Goal: Information Seeking & Learning: Learn about a topic

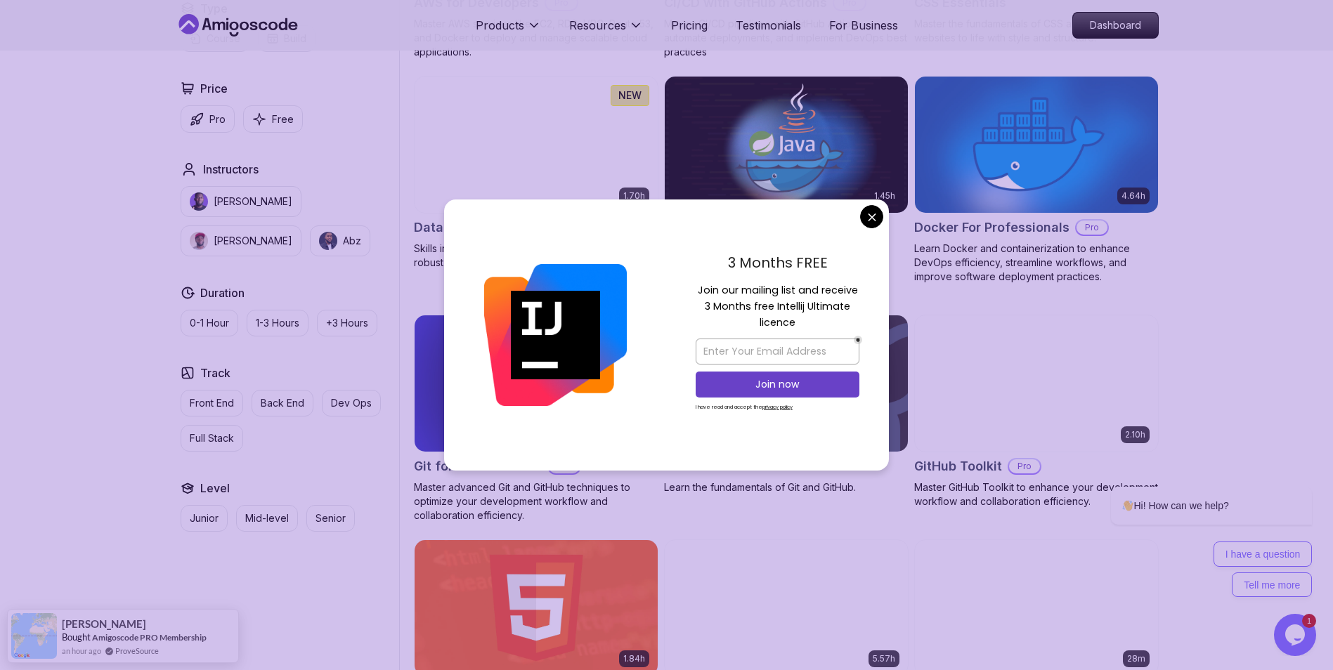
scroll to position [1265, 0]
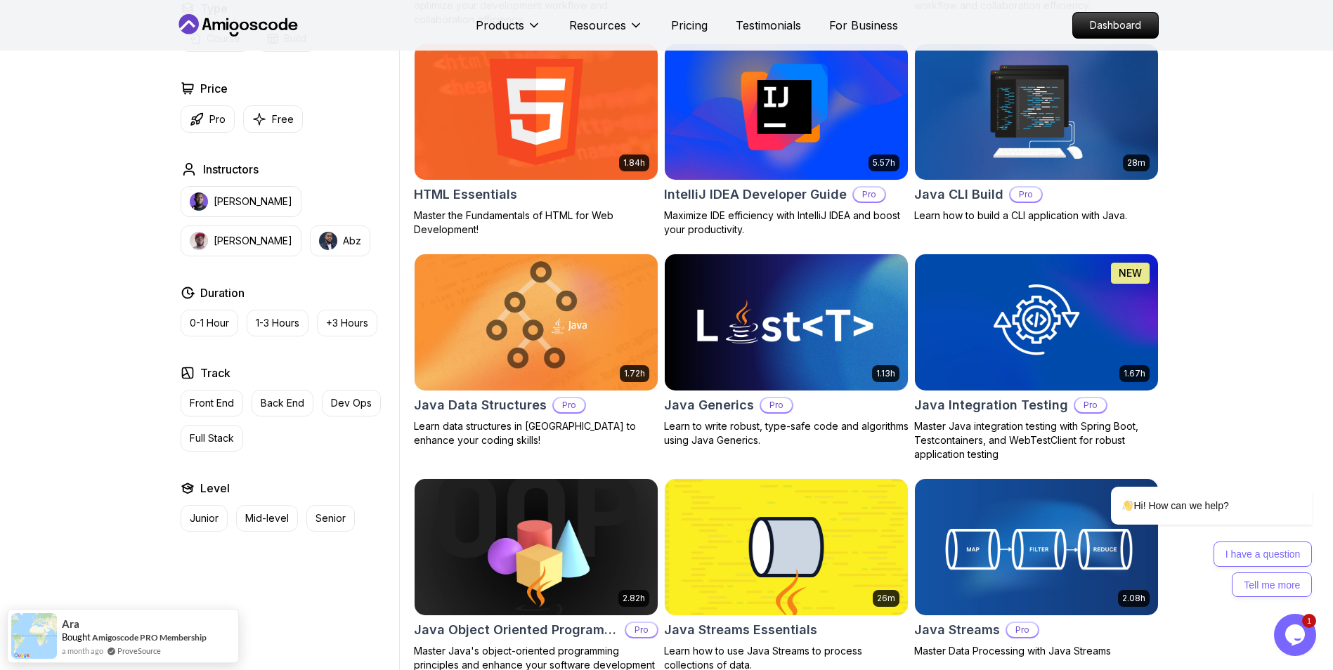
scroll to position [1757, 0]
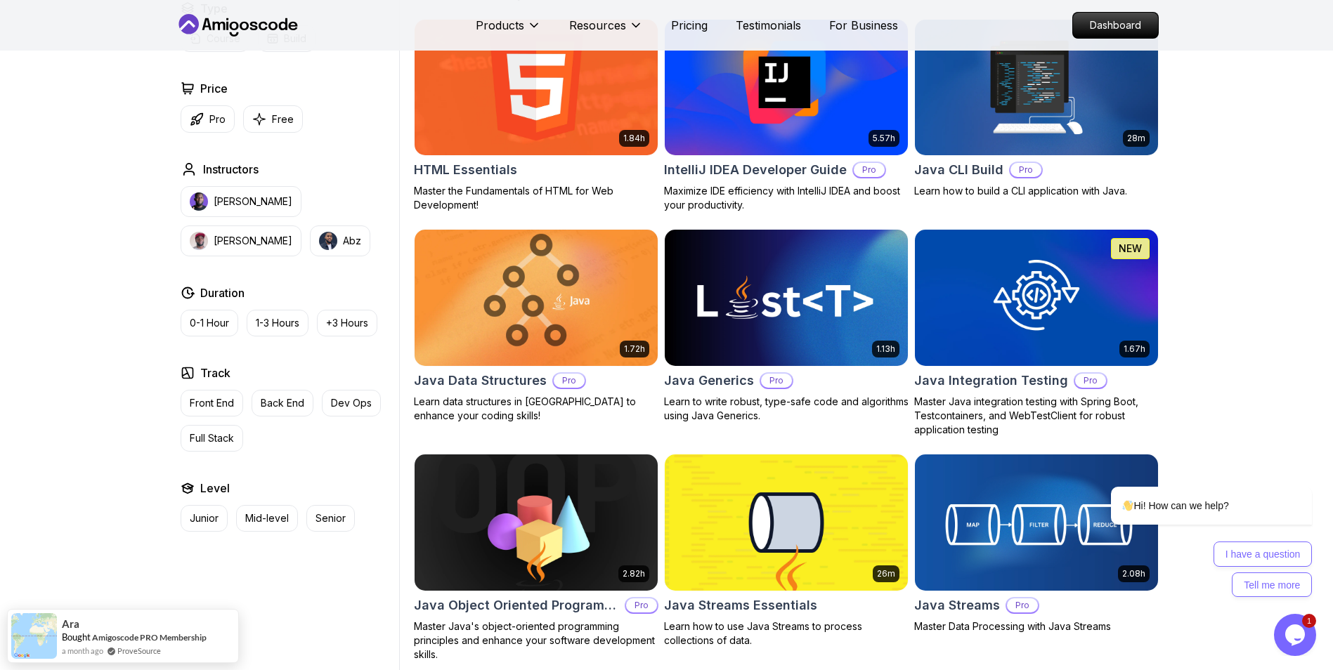
click at [575, 307] on img at bounding box center [535, 297] width 255 height 143
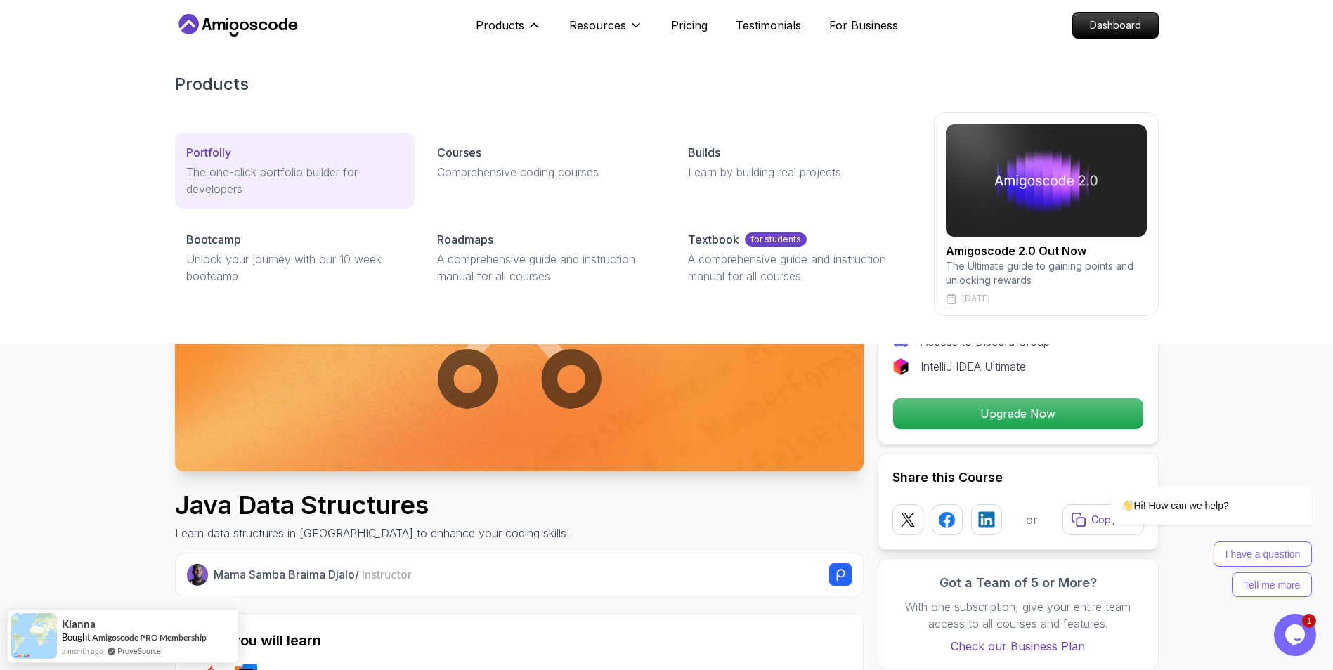
click at [328, 169] on p "The one-click portfolio builder for developers" at bounding box center [294, 181] width 217 height 34
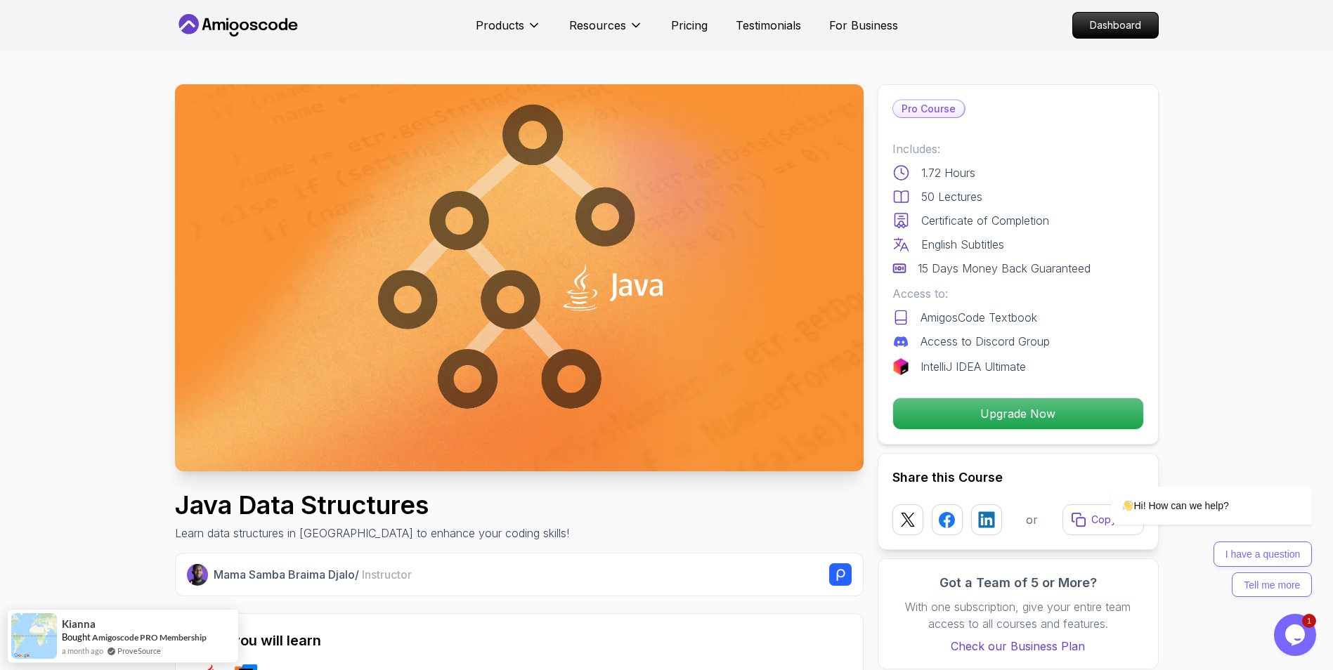
click at [1291, 639] on icon "$i18n('chat', 'chat_widget')" at bounding box center [1295, 635] width 20 height 21
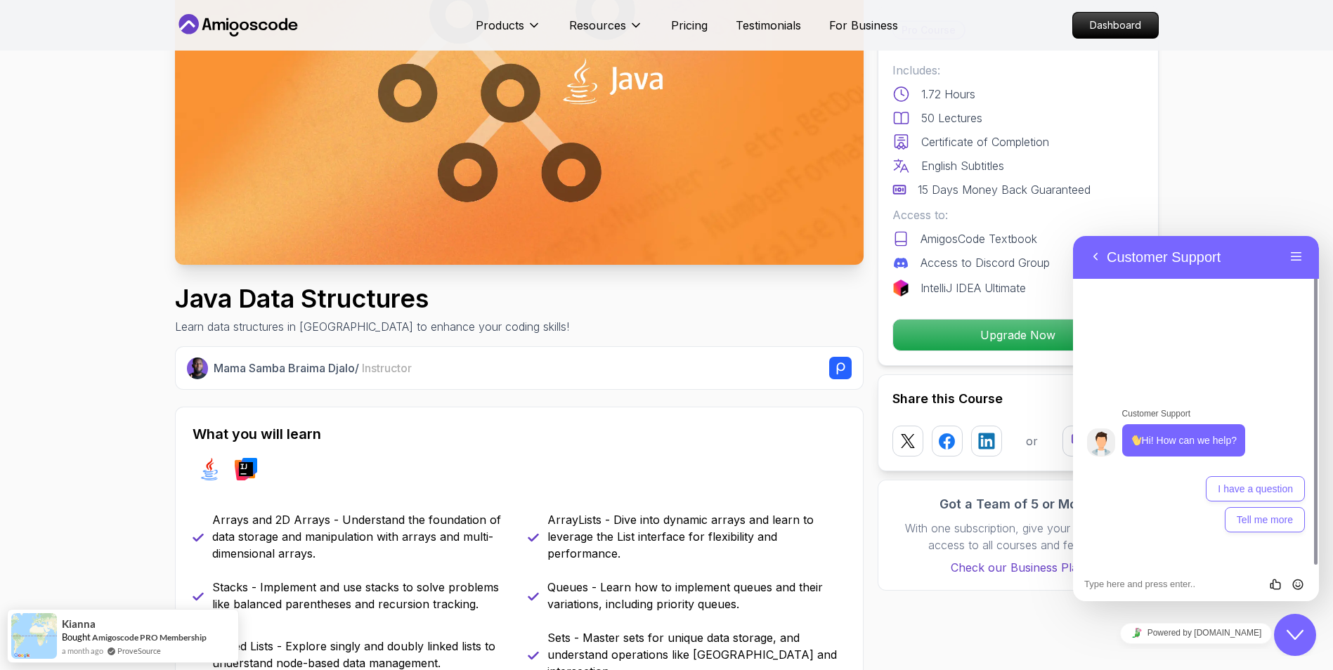
scroll to position [281, 0]
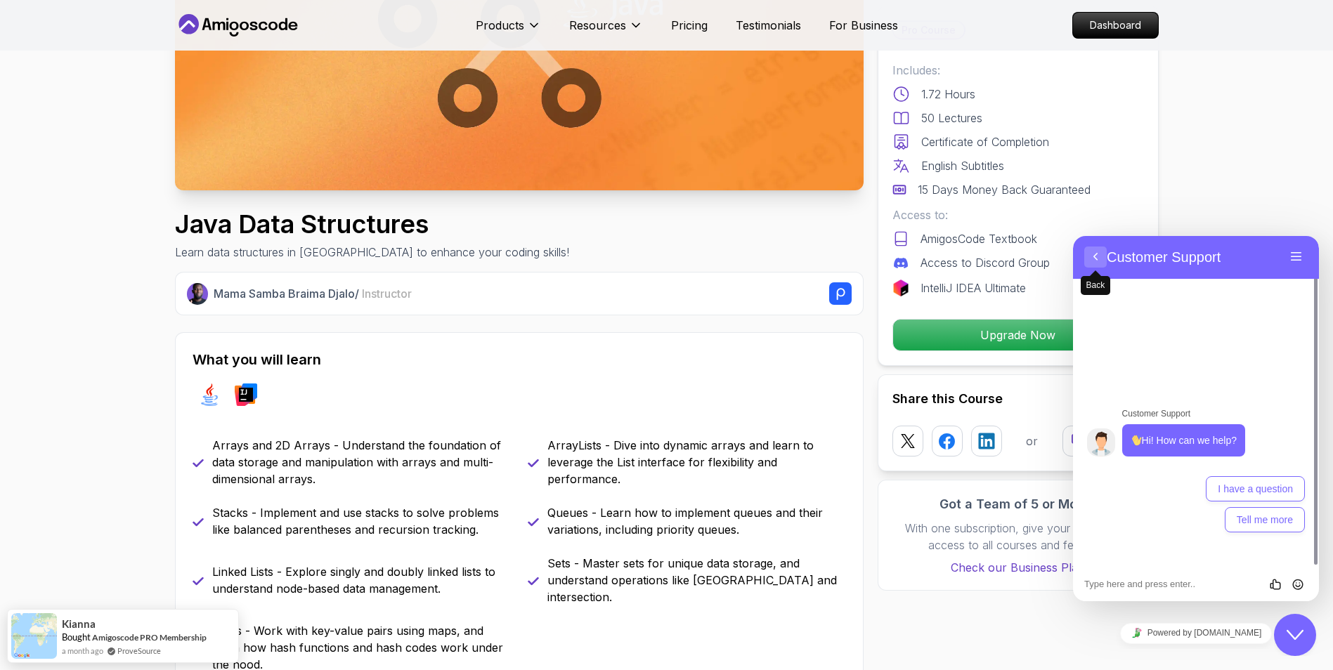
click at [1095, 254] on button "Back" at bounding box center [1095, 257] width 22 height 21
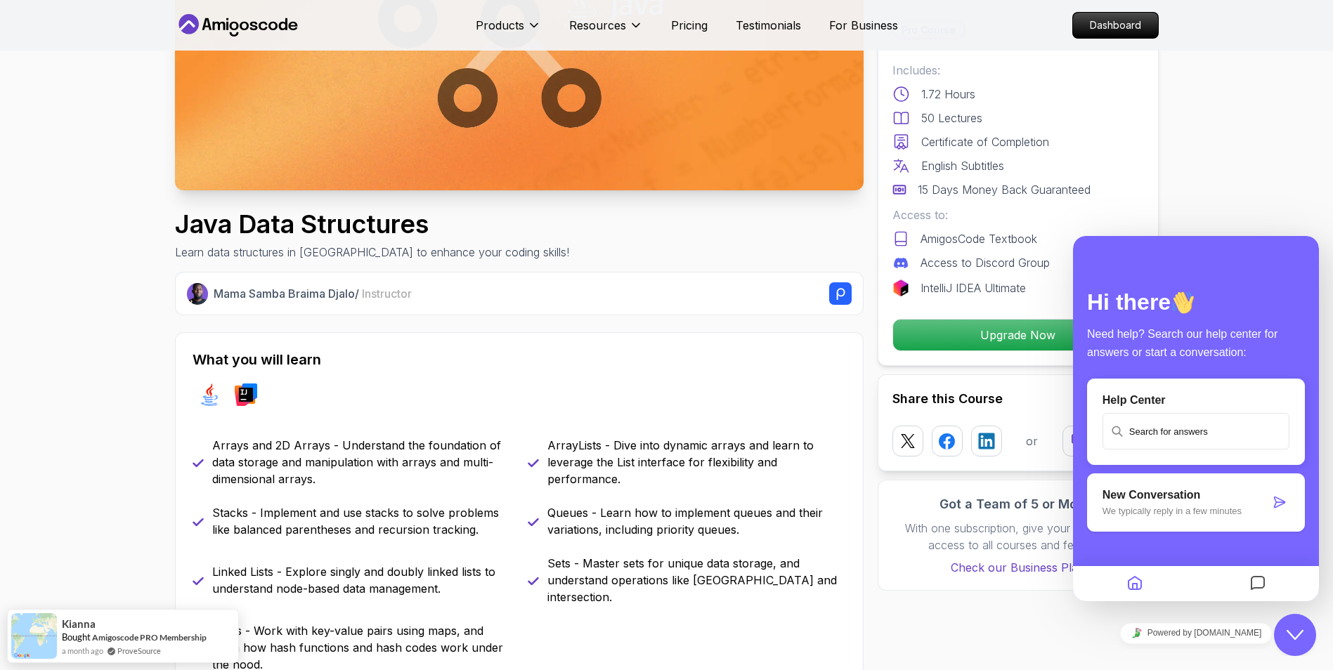
click at [1287, 625] on button "Close Chat This icon closes the chat window." at bounding box center [1295, 635] width 42 height 42
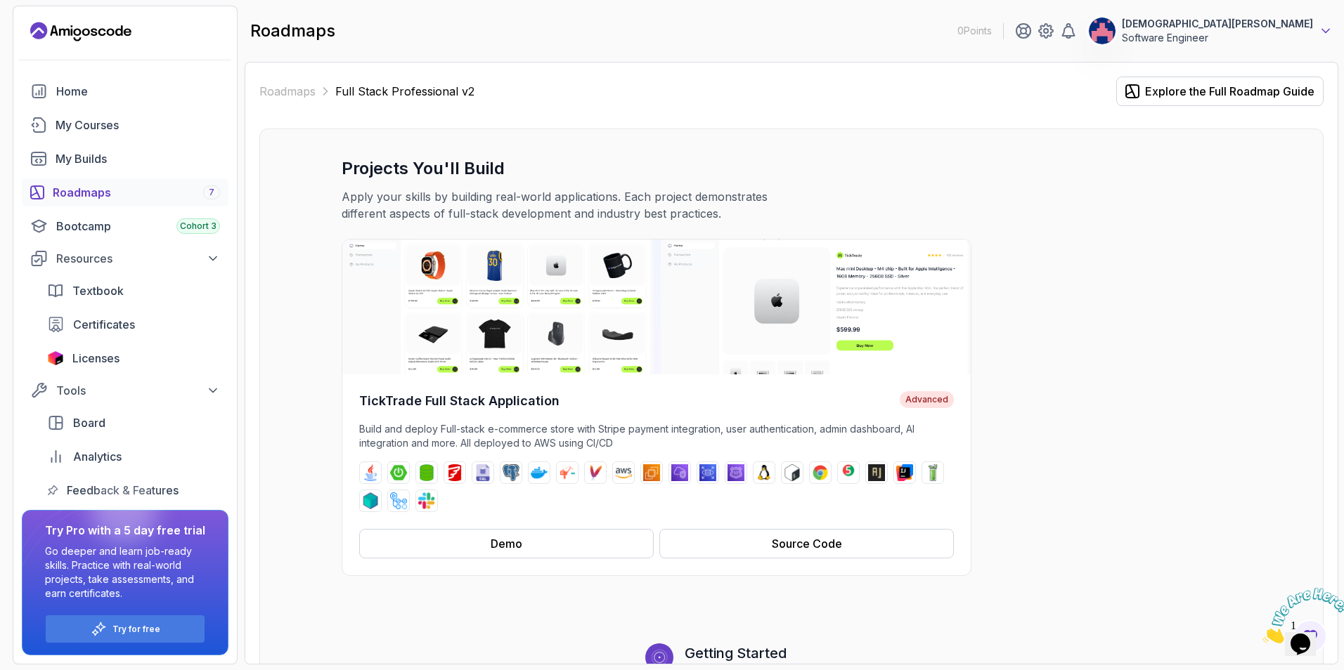
click at [1322, 31] on icon at bounding box center [1325, 31] width 14 height 14
click at [1032, 262] on div "TickTrade Full Stack Application Advanced Build and deploy Full-stack e-commerc…" at bounding box center [791, 407] width 899 height 337
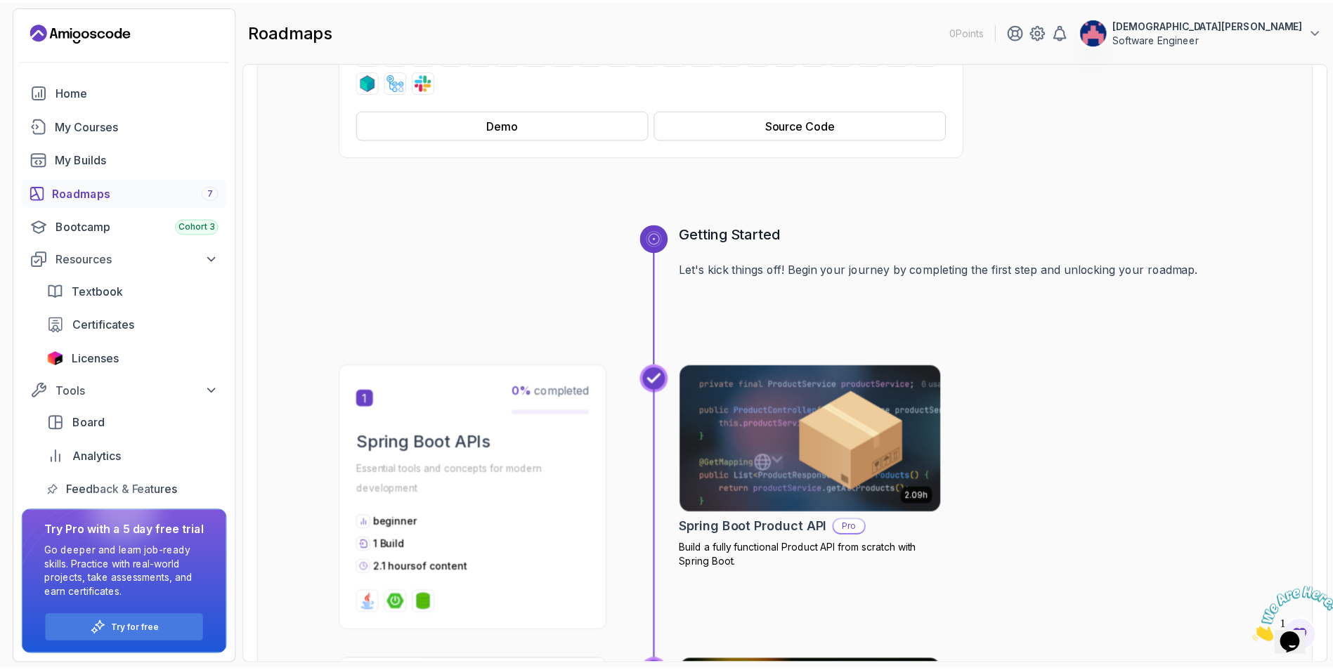
scroll to position [422, 0]
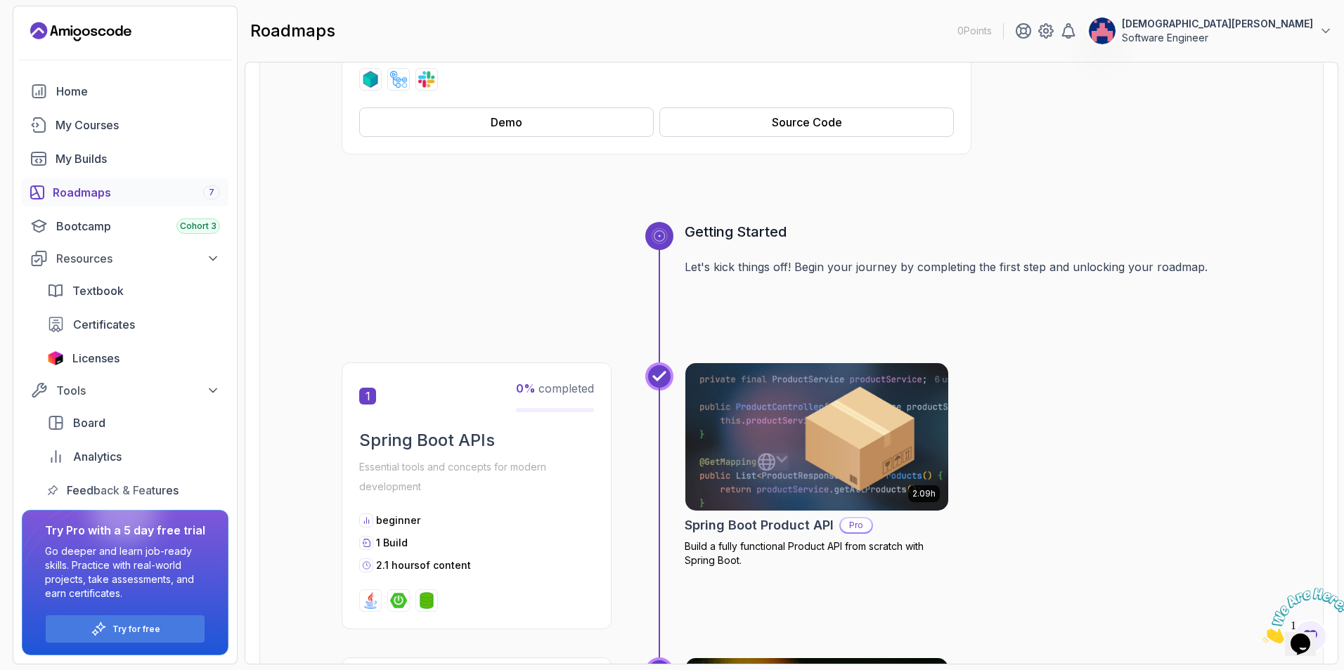
click at [746, 430] on img at bounding box center [817, 437] width 276 height 155
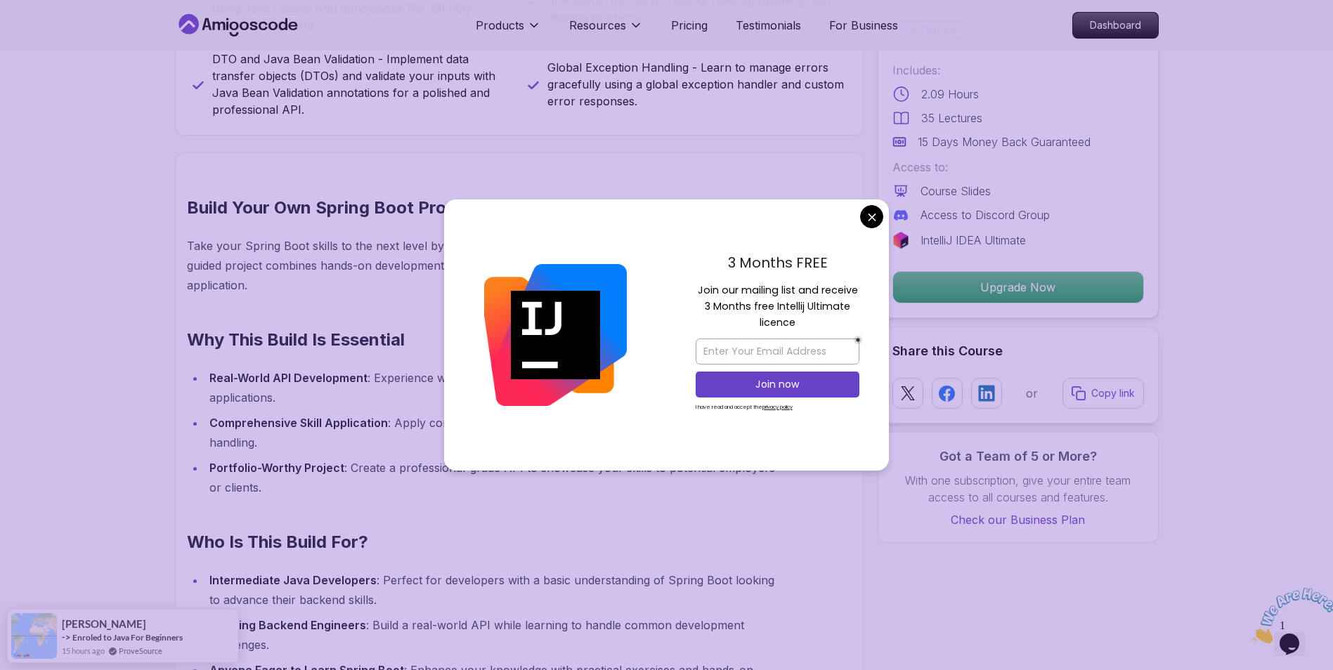
scroll to position [773, 0]
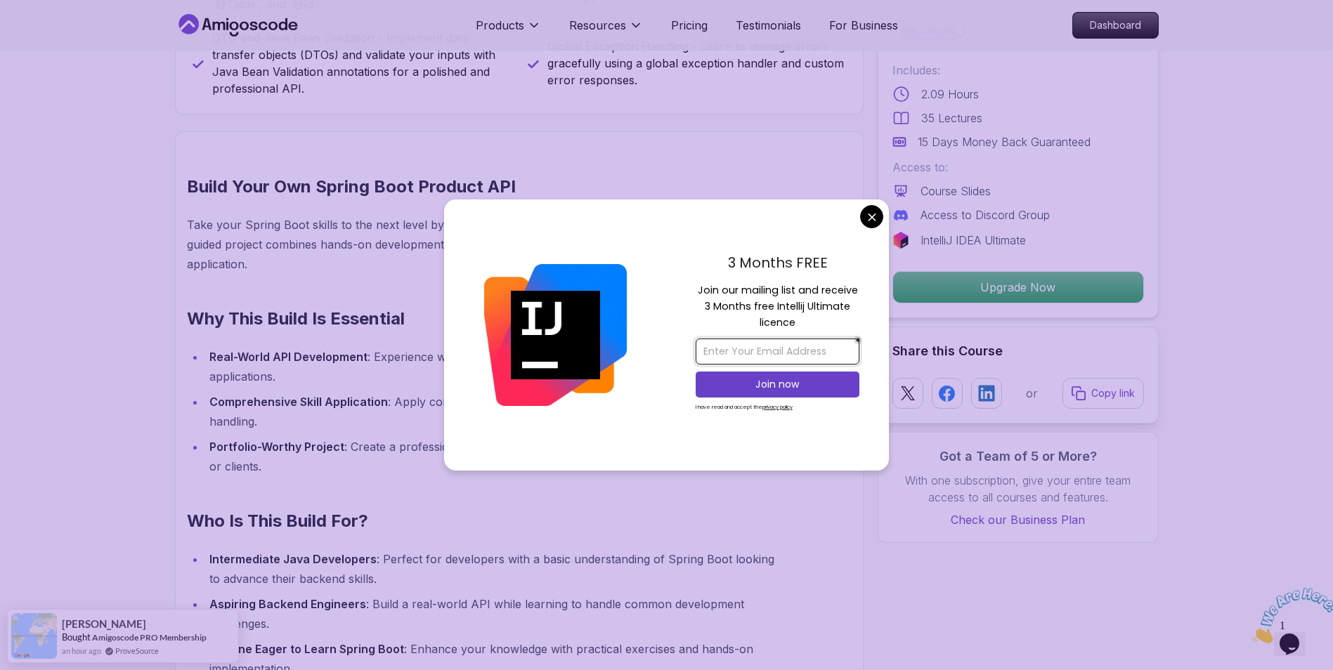
click at [745, 349] on input "email" at bounding box center [778, 352] width 164 height 26
type input "jesmq7@gmail.com"
click at [755, 388] on p "Join now" at bounding box center [777, 384] width 133 height 14
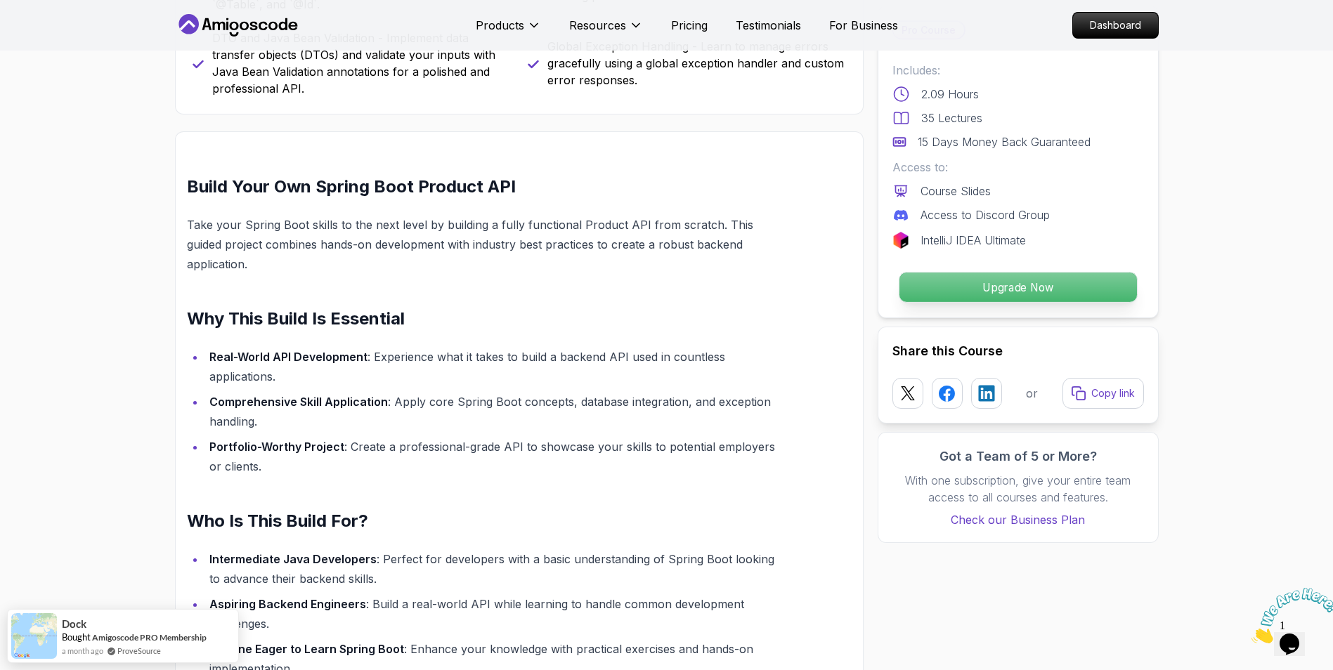
click at [988, 295] on p "Upgrade Now" at bounding box center [1018, 288] width 238 height 30
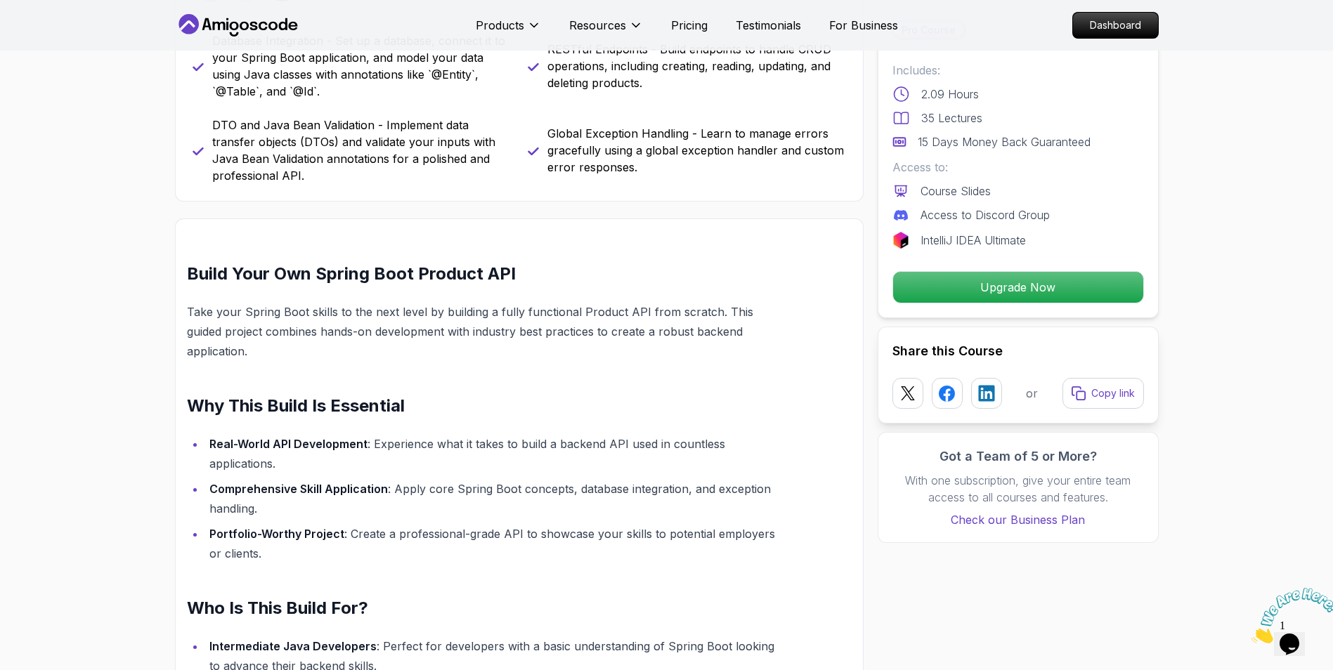
scroll to position [703, 0]
